Goal: Understand process/instructions

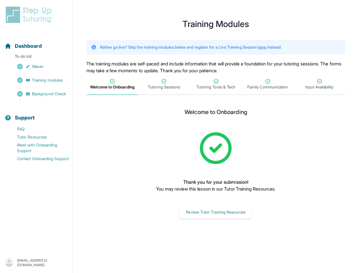
click at [179, 136] on div "Welcome to Onboarding Thank you for your submission! You may review this lesson…" at bounding box center [215, 163] width 191 height 110
click at [36, 114] on div "Support" at bounding box center [36, 117] width 68 height 12
click at [32, 261] on p "[EMAIL_ADDRESS][DOMAIN_NAME]" at bounding box center [42, 262] width 51 height 9
click at [112, 84] on span "Welcome to Onboarding" at bounding box center [112, 87] width 44 height 6
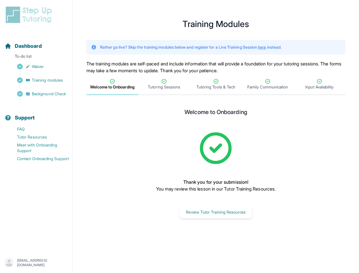
click at [164, 84] on span "Tutoring Sessions" at bounding box center [164, 87] width 32 height 6
click at [216, 84] on span "Tutoring Tools & Tech" at bounding box center [215, 87] width 39 height 6
click at [268, 84] on span "Family Communication" at bounding box center [267, 87] width 41 height 6
click at [319, 84] on span "Input Availability" at bounding box center [319, 87] width 28 height 6
